Goal: Task Accomplishment & Management: Manage account settings

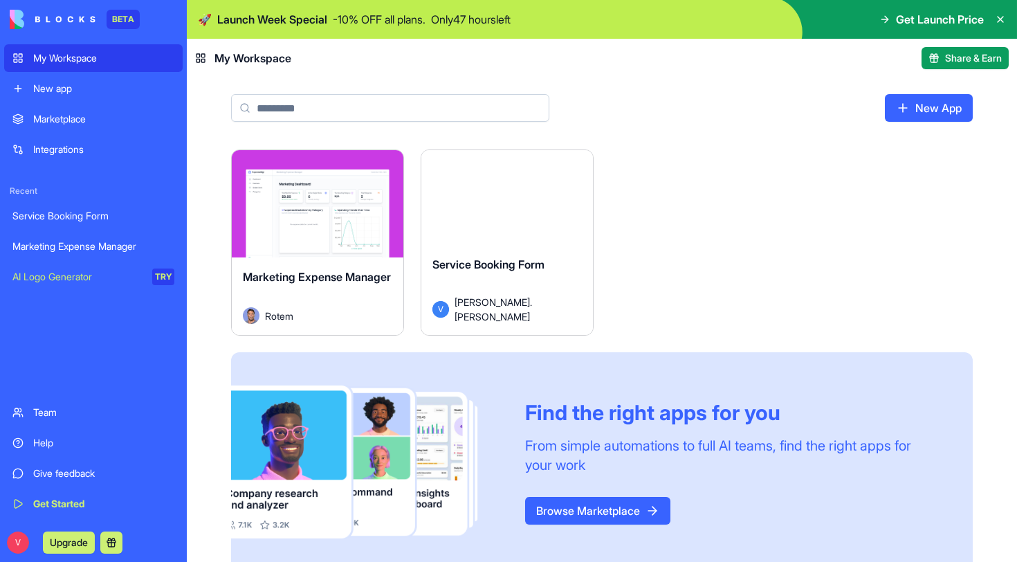
scroll to position [15, 0]
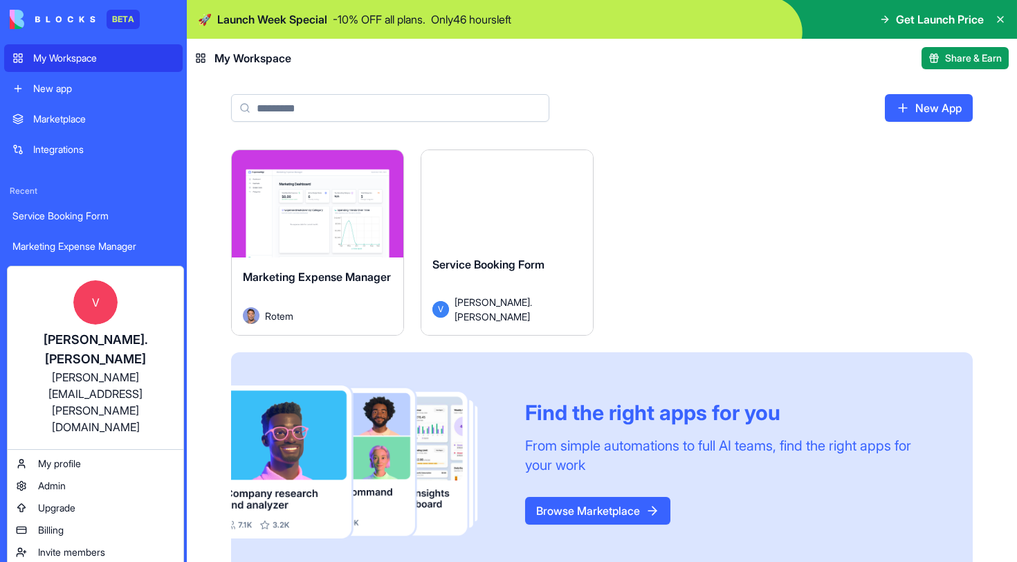
drag, startPoint x: 173, startPoint y: 506, endPoint x: 288, endPoint y: 436, distance: 134.4
